Goal: Navigation & Orientation: Find specific page/section

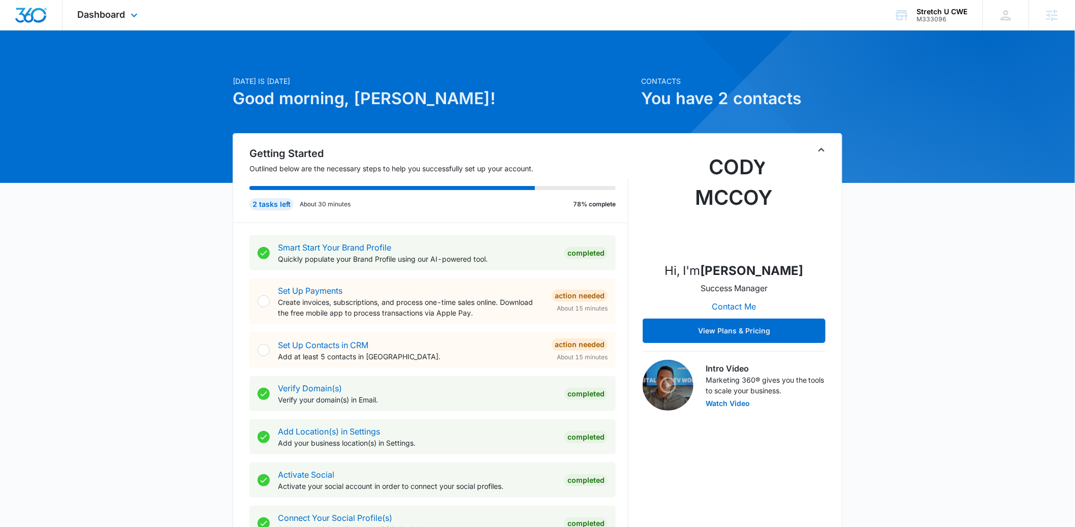
click at [128, 19] on div "Dashboard Apps Reputation Websites Forms CRM Email Social Content Ads Intellige…" at bounding box center [109, 15] width 93 height 30
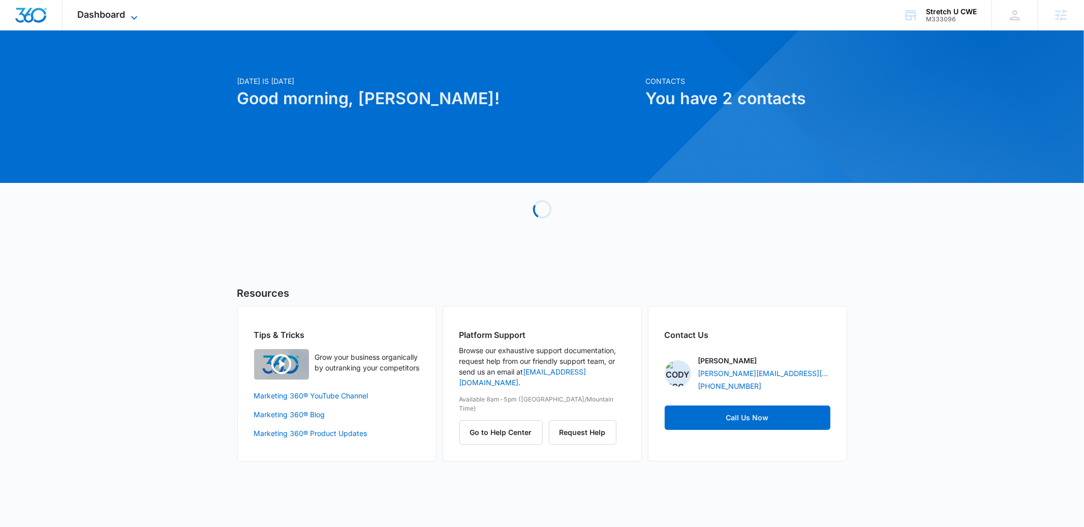
click at [124, 13] on span "Dashboard" at bounding box center [102, 14] width 48 height 11
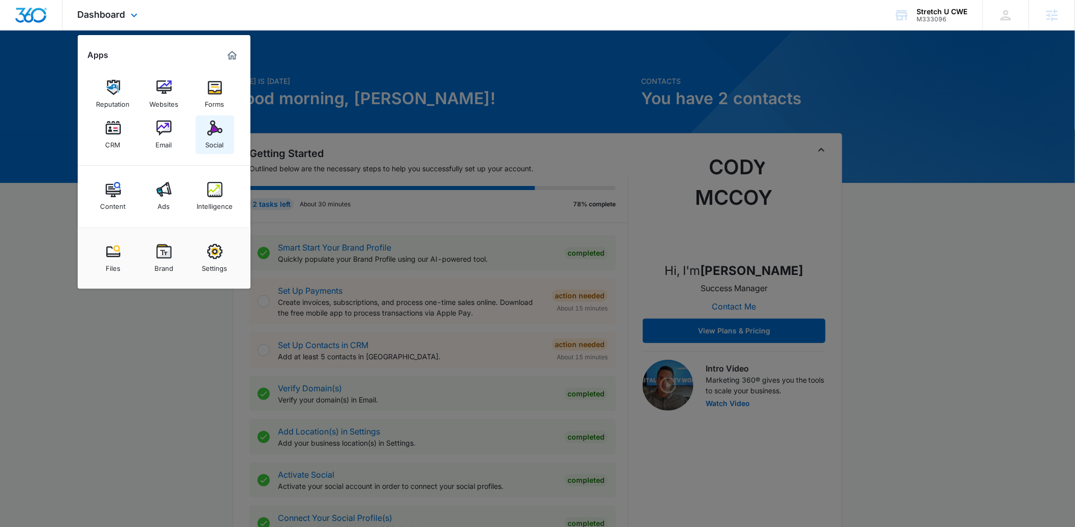
click at [216, 130] on img at bounding box center [214, 127] width 15 height 15
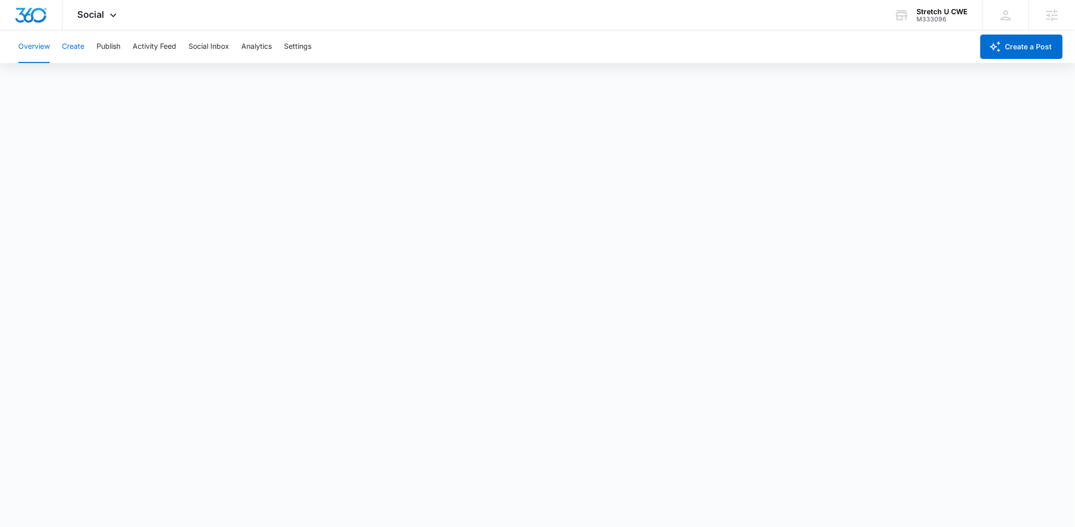
click at [76, 44] on button "Create" at bounding box center [73, 46] width 22 height 33
click at [45, 47] on button "Overview" at bounding box center [34, 46] width 32 height 33
click at [128, 22] on div "Social Apps Reputation Websites Forms CRM Email Social Content Ads Intelligence…" at bounding box center [99, 15] width 72 height 30
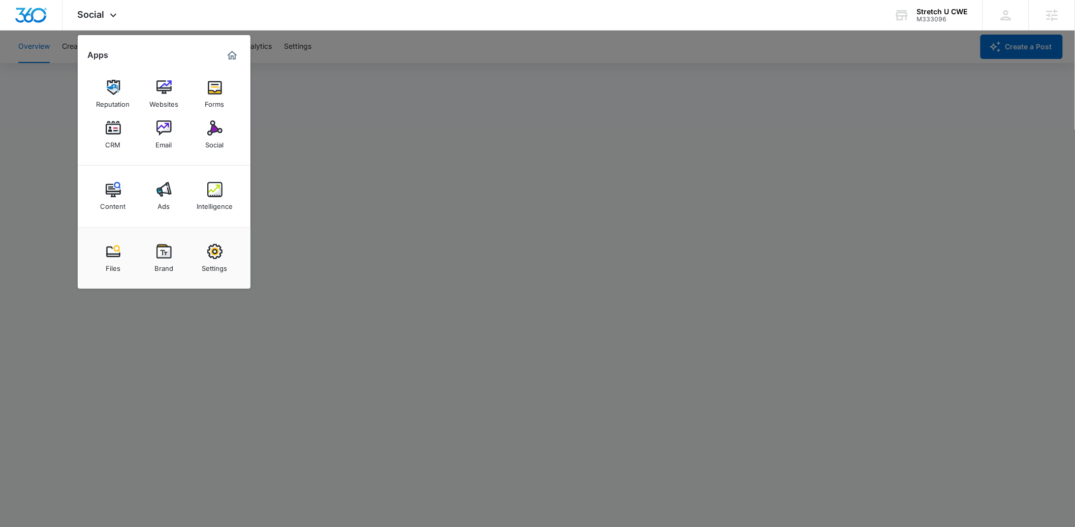
click at [387, 37] on div at bounding box center [537, 263] width 1075 height 527
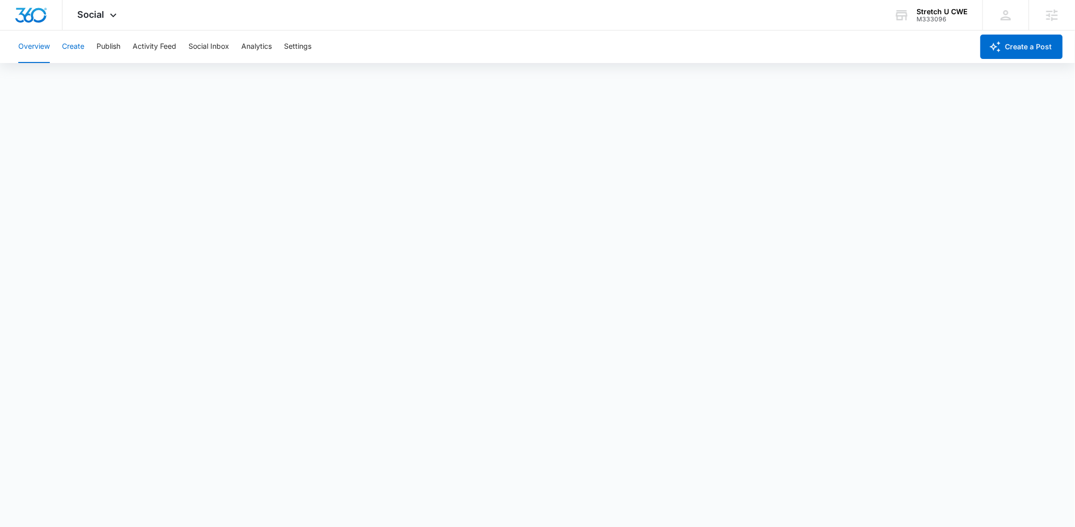
click at [81, 42] on button "Create" at bounding box center [73, 46] width 22 height 33
click at [105, 71] on button "Approvals" at bounding box center [99, 78] width 34 height 28
click at [108, 43] on button "Publish" at bounding box center [109, 46] width 24 height 33
click at [67, 49] on button "Create" at bounding box center [73, 46] width 22 height 33
click at [97, 76] on button "Approvals" at bounding box center [99, 78] width 34 height 28
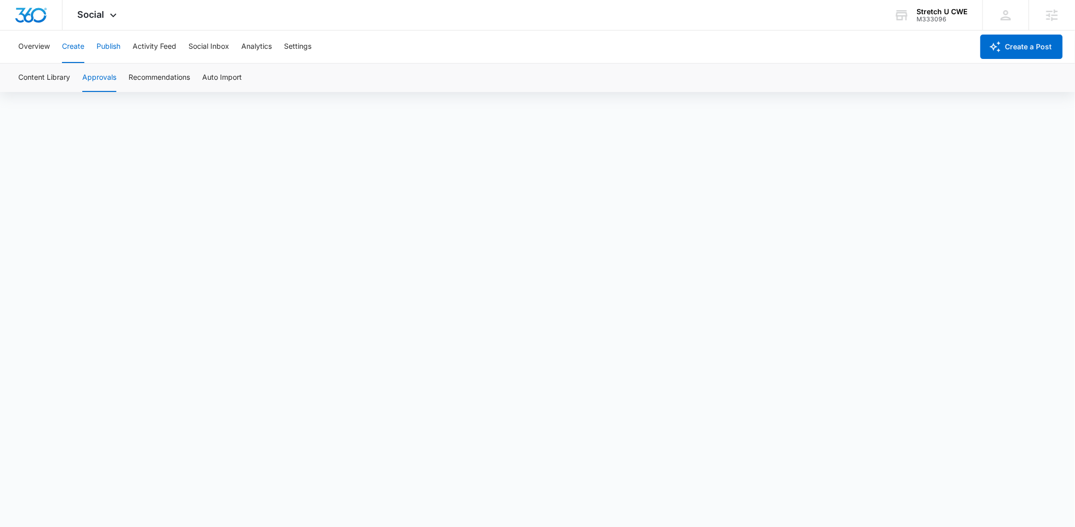
click at [104, 43] on button "Publish" at bounding box center [109, 46] width 24 height 33
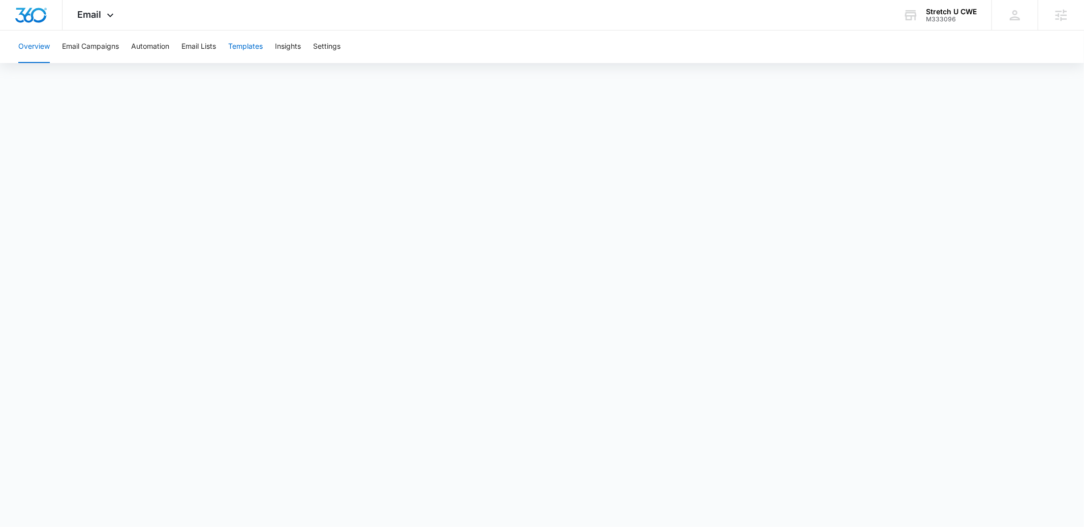
click at [251, 44] on button "Templates" at bounding box center [245, 46] width 35 height 33
